Goal: Information Seeking & Learning: Learn about a topic

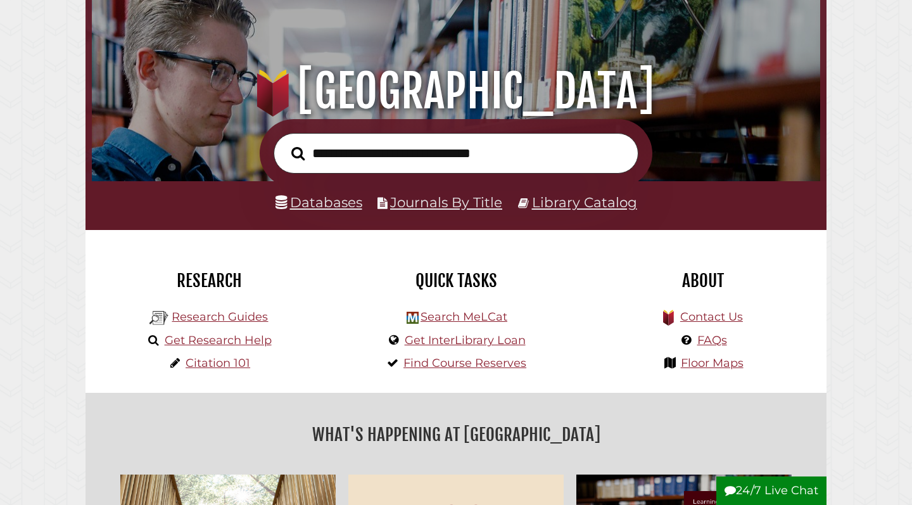
scroll to position [99, 0]
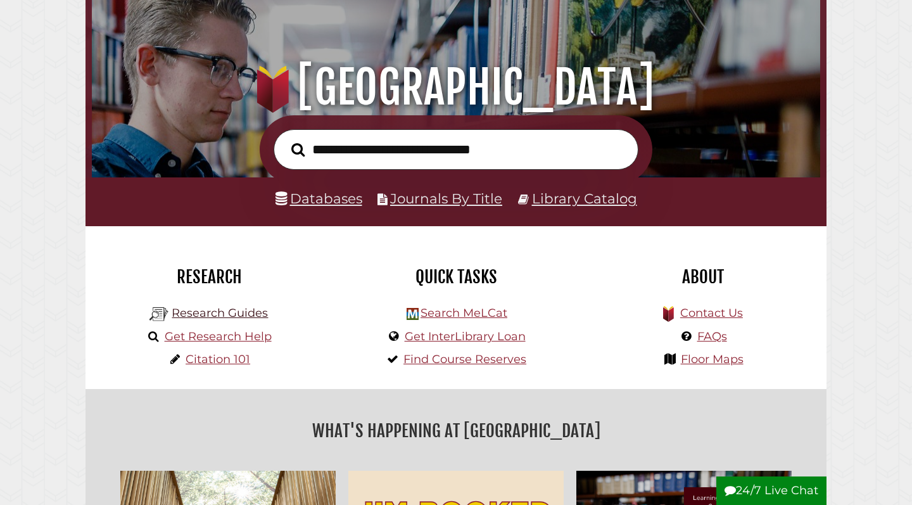
click at [242, 308] on link "Research Guides" at bounding box center [220, 313] width 96 height 14
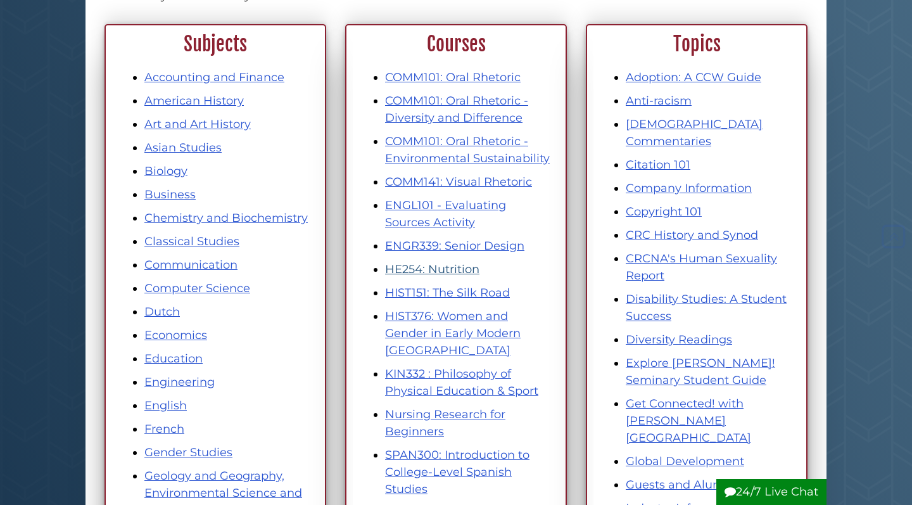
scroll to position [170, 0]
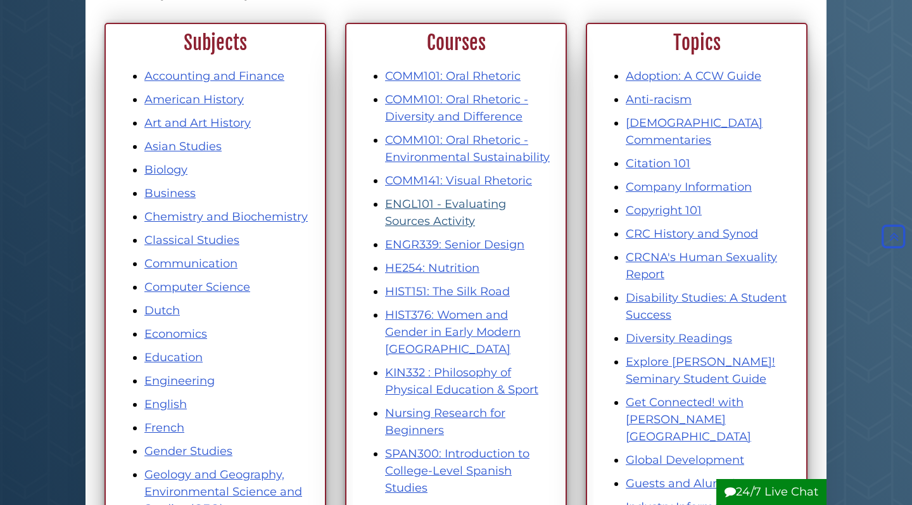
click at [434, 205] on link "ENGL101 - Evaluating Sources Activity" at bounding box center [445, 212] width 121 height 31
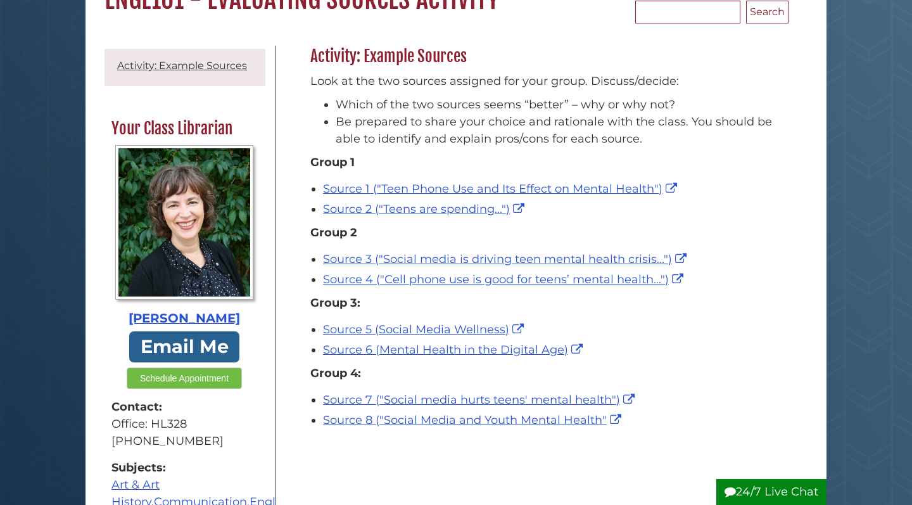
scroll to position [141, 0]
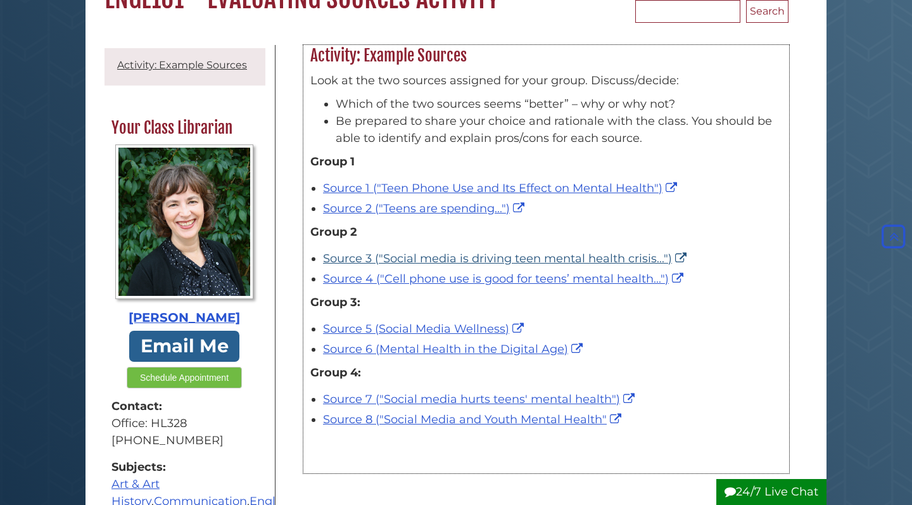
click at [456, 255] on link "Source 3 ("Social media is driving teen mental health crisis...")" at bounding box center [506, 258] width 367 height 14
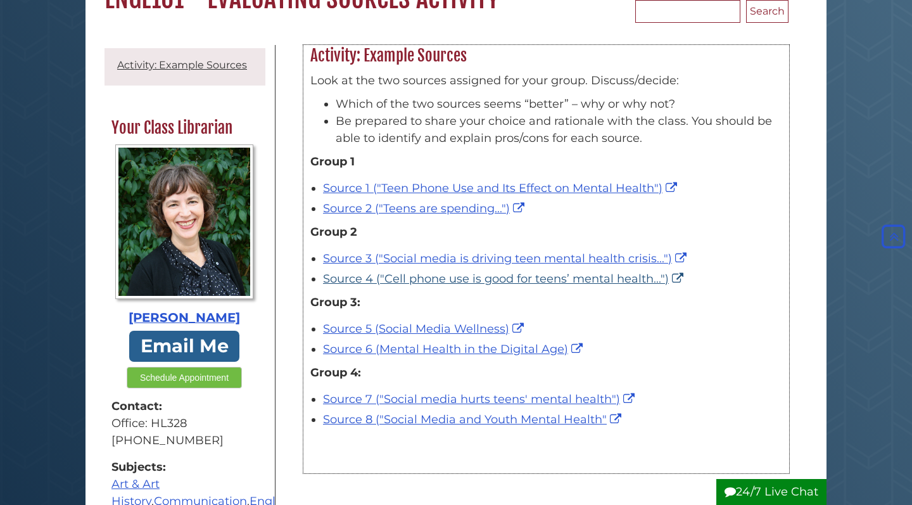
click at [410, 280] on link "Source 4 ("Cell phone use is good for teens’ mental health...")" at bounding box center [504, 279] width 363 height 14
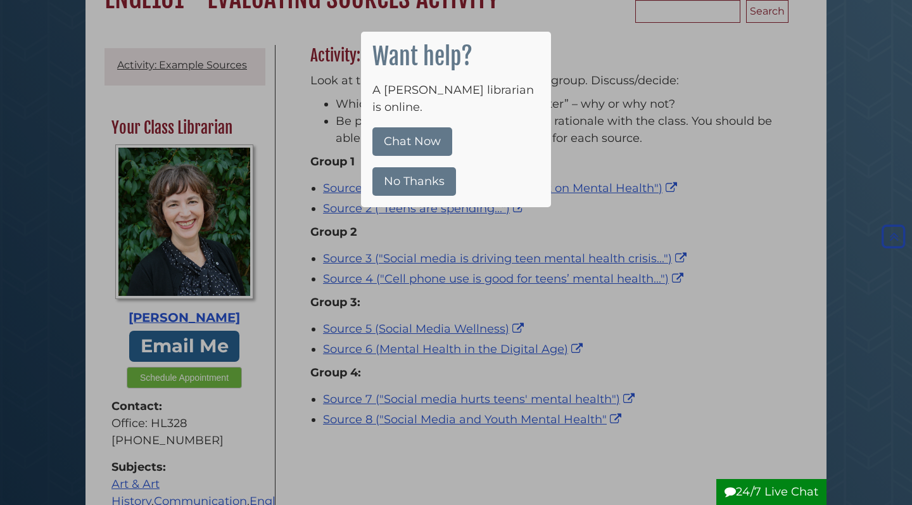
click at [446, 167] on button "No Thanks" at bounding box center [414, 181] width 84 height 28
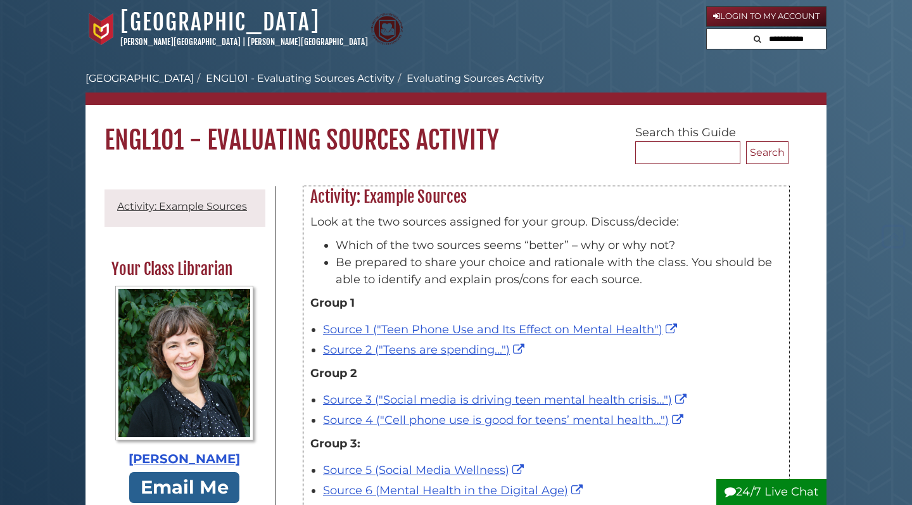
scroll to position [0, 0]
click at [148, 80] on link "[GEOGRAPHIC_DATA]" at bounding box center [139, 78] width 108 height 12
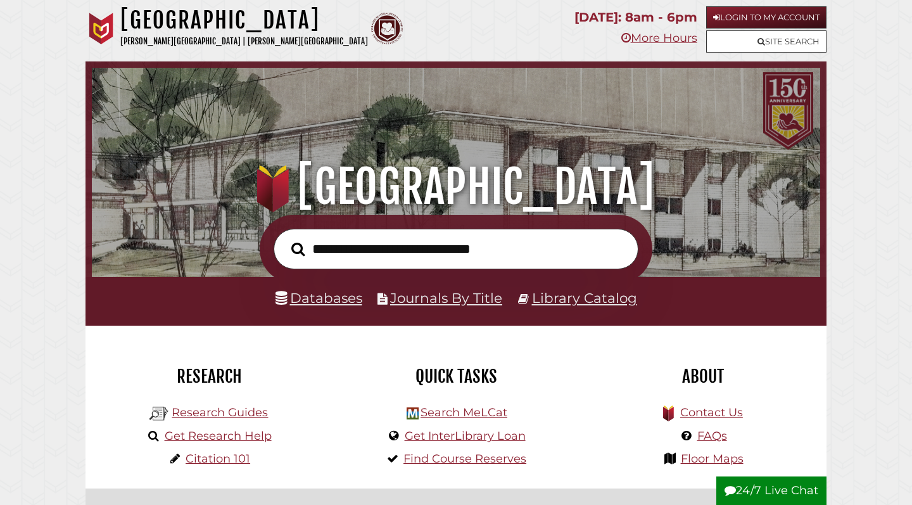
click at [340, 303] on link "Databases" at bounding box center [318, 297] width 87 height 16
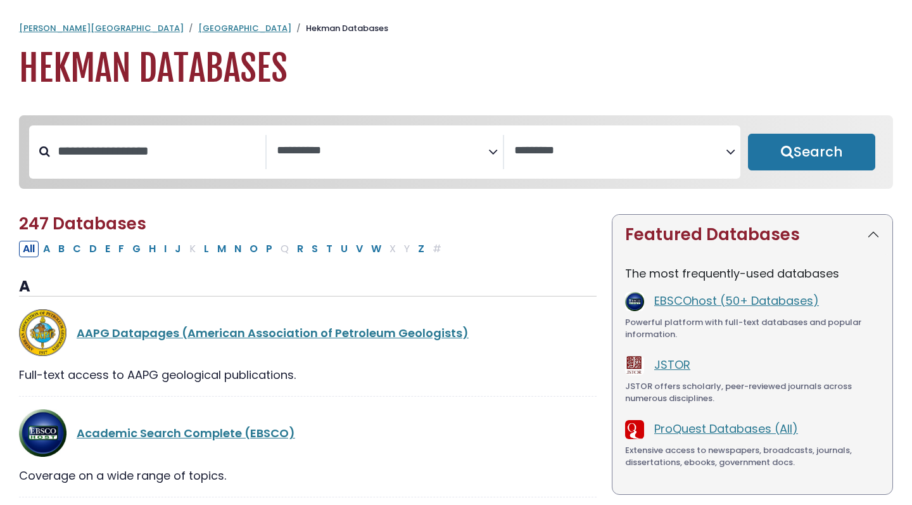
select select "Database Subject Filter"
select select "Database Vendors Filter"
click at [170, 161] on input "Search database by title or keyword" at bounding box center [157, 151] width 215 height 21
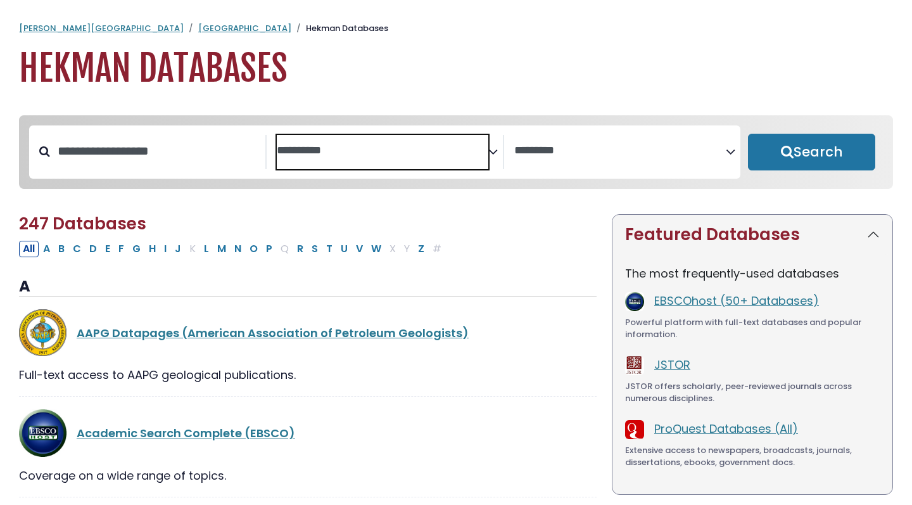
click at [301, 155] on textarea "Search" at bounding box center [382, 150] width 211 height 13
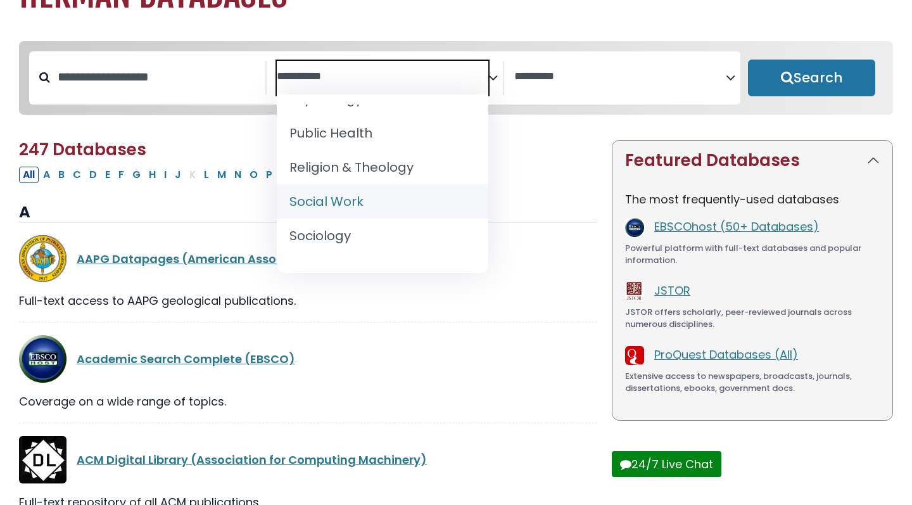
scroll to position [1183, 0]
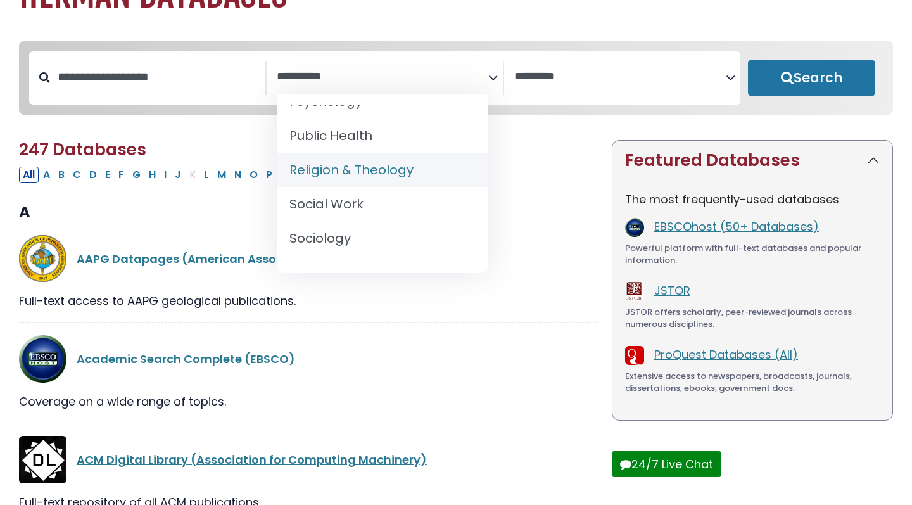
select select "*****"
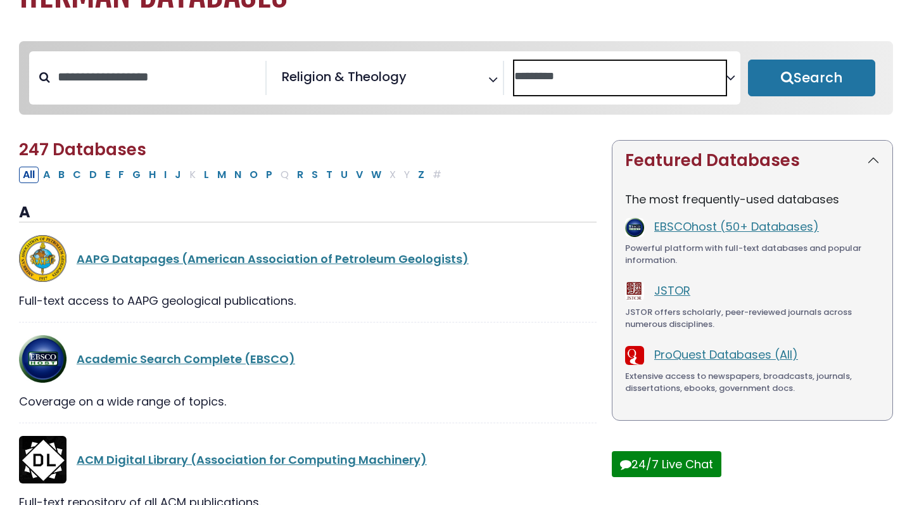
click at [588, 67] on span "Search filters" at bounding box center [619, 75] width 211 height 16
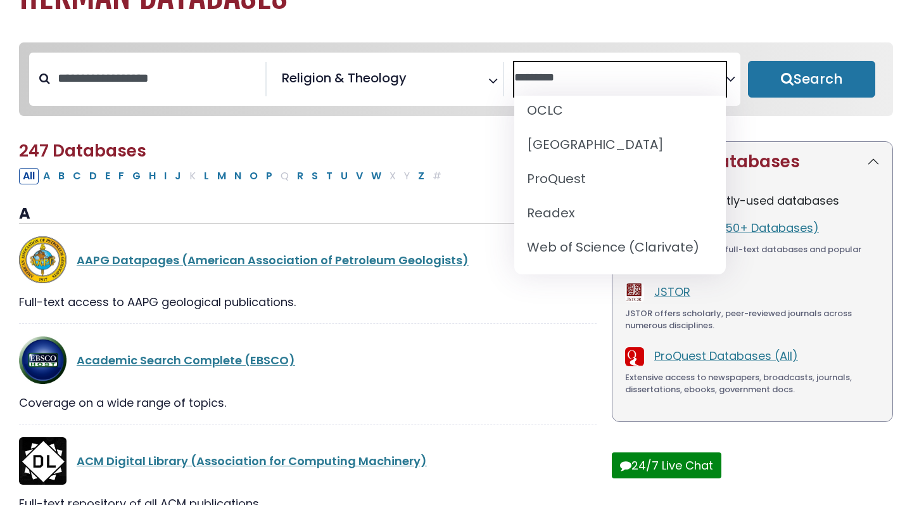
scroll to position [72, 0]
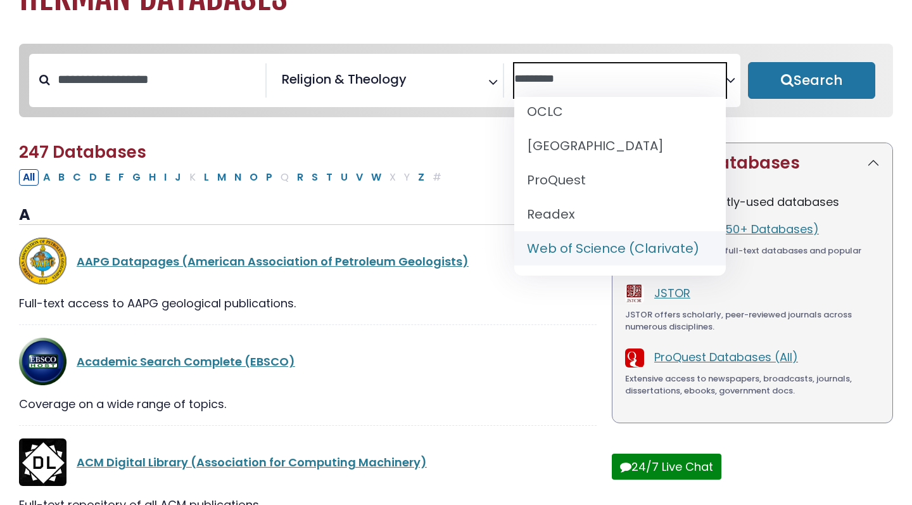
click at [513, 343] on div "Academic Search Complete (EBSCO)" at bounding box center [307, 360] width 577 height 47
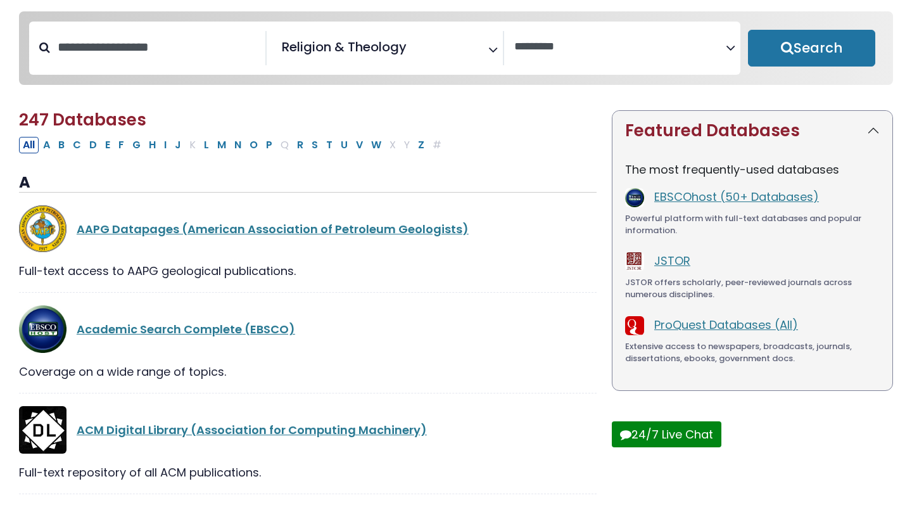
scroll to position [101, 0]
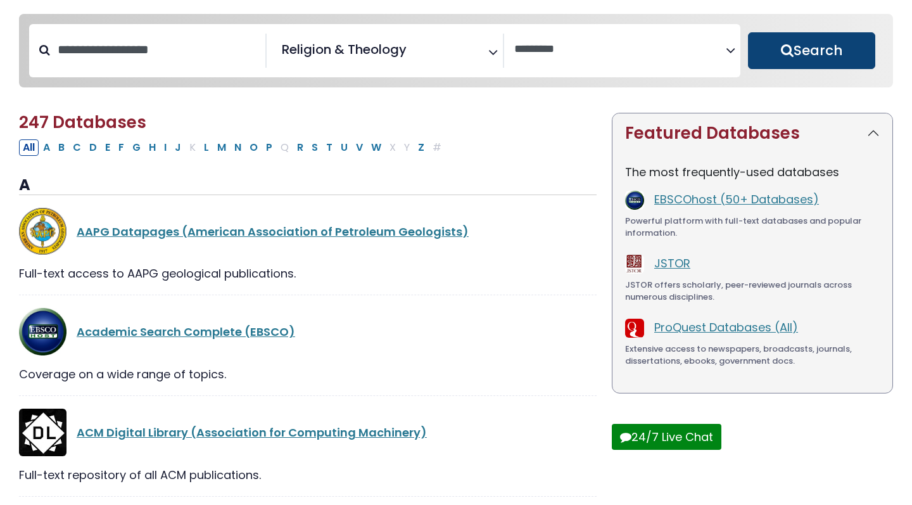
click at [788, 46] on button "Search" at bounding box center [811, 50] width 127 height 37
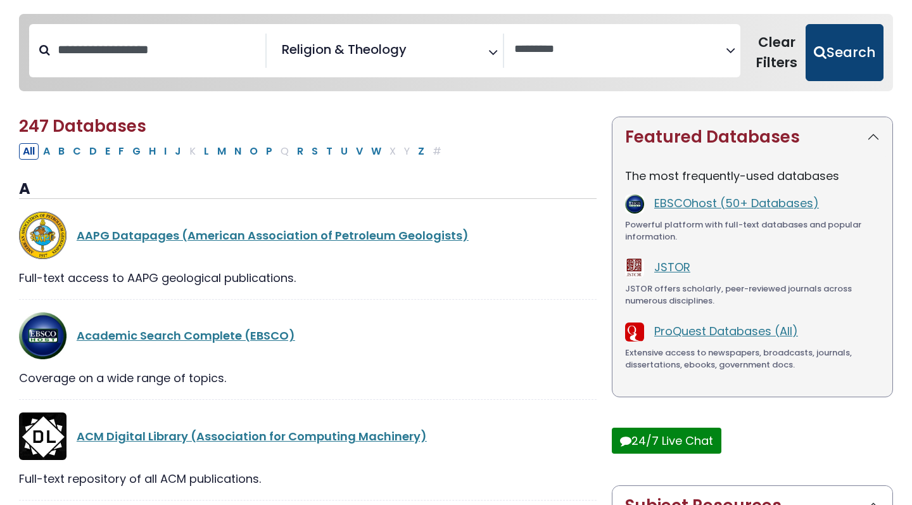
select select "Database Vendors Filter"
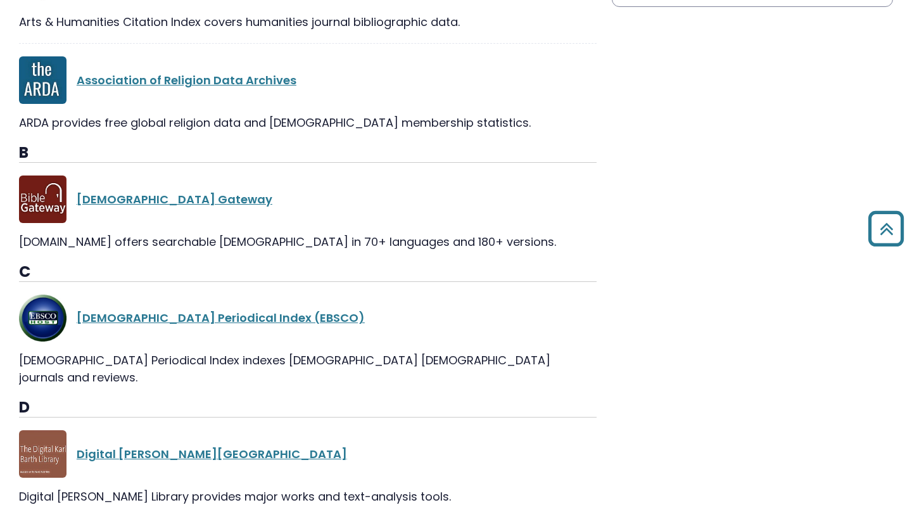
scroll to position [858, 0]
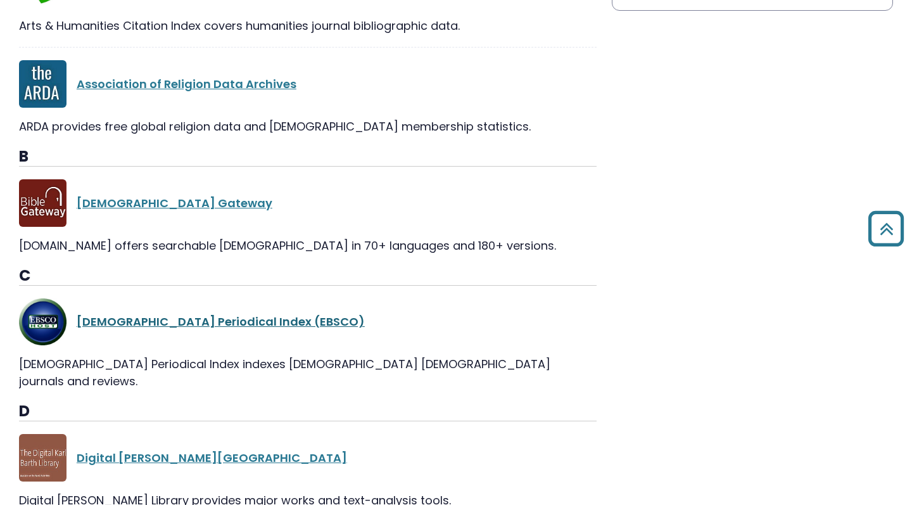
click at [173, 322] on link "[DEMOGRAPHIC_DATA] Periodical Index (EBSCO)" at bounding box center [221, 321] width 288 height 16
